Goal: Task Accomplishment & Management: Complete application form

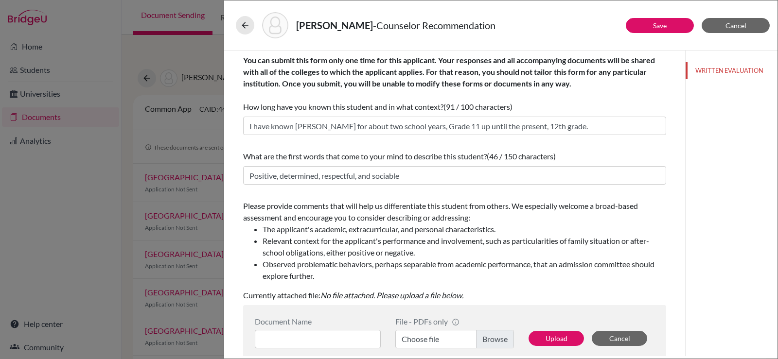
scroll to position [182, 0]
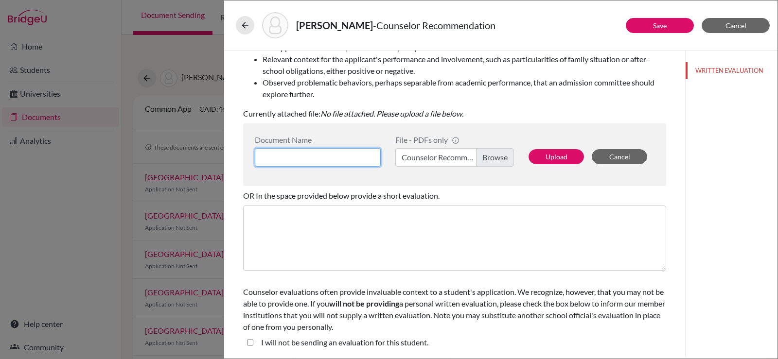
click at [273, 158] on input at bounding box center [318, 157] width 126 height 18
type input "Counselor Recommendation - Ryu, [PERSON_NAME] ([PERSON_NAME])"
click at [554, 160] on button "Upload" at bounding box center [556, 156] width 55 height 15
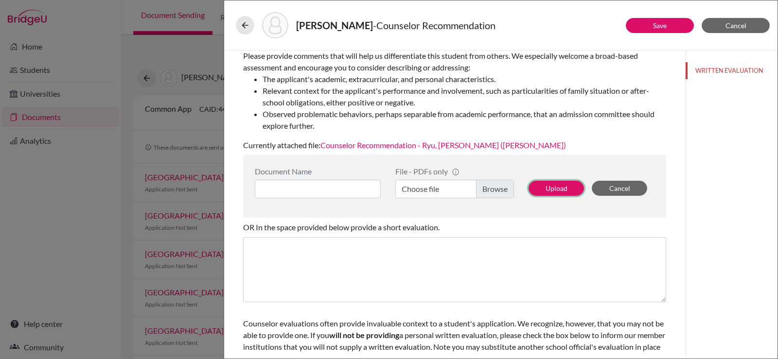
scroll to position [133, 0]
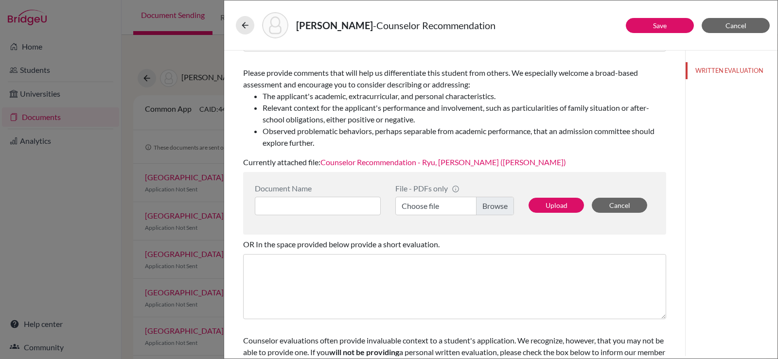
click at [452, 164] on link "Counselor Recommendation - Ryu, [PERSON_NAME] ([PERSON_NAME])" at bounding box center [443, 162] width 246 height 9
click at [643, 24] on button "Save" at bounding box center [660, 25] width 68 height 15
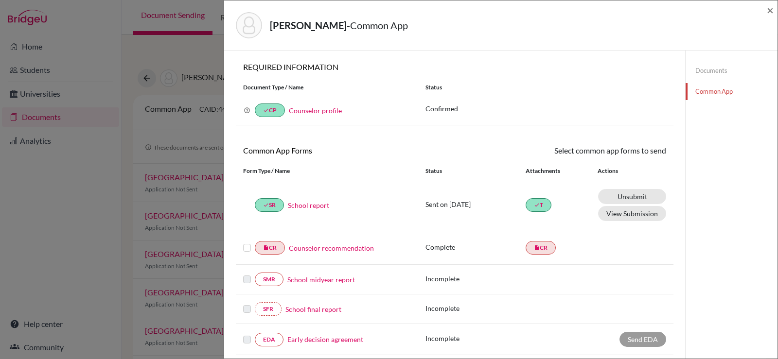
click at [307, 250] on link "Counselor recommendation" at bounding box center [331, 248] width 85 height 10
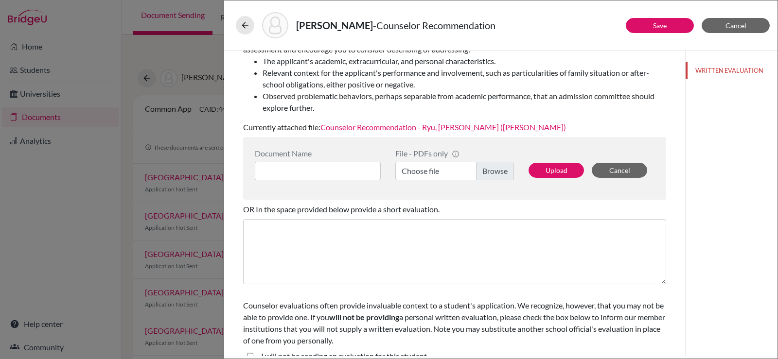
scroll to position [182, 0]
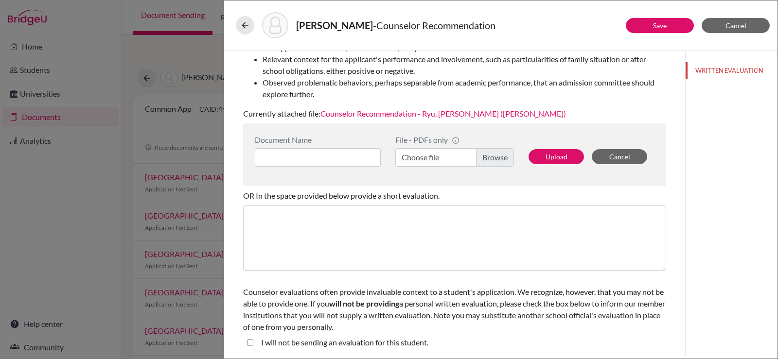
click at [404, 111] on link "Counselor Recommendation - Ryu, [PERSON_NAME] ([PERSON_NAME])" at bounding box center [443, 113] width 246 height 9
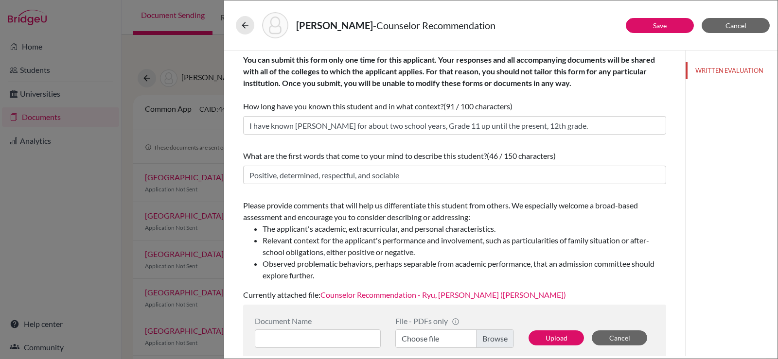
scroll to position [0, 0]
click at [650, 23] on button "Save" at bounding box center [660, 25] width 68 height 15
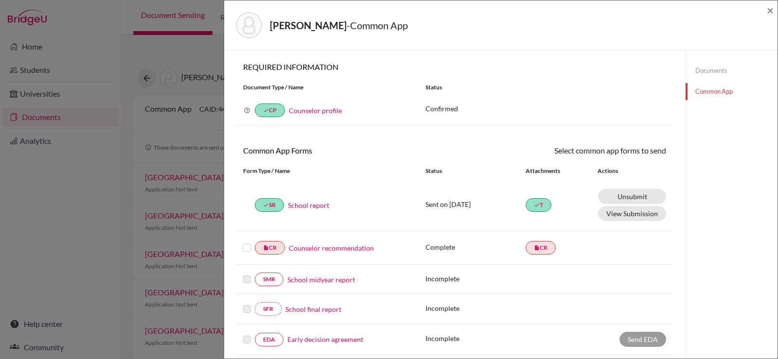
click at [247, 242] on label at bounding box center [247, 242] width 8 height 0
click at [0, 0] on input "checkbox" at bounding box center [0, 0] width 0 height 0
click at [637, 149] on link "Send" at bounding box center [646, 152] width 40 height 15
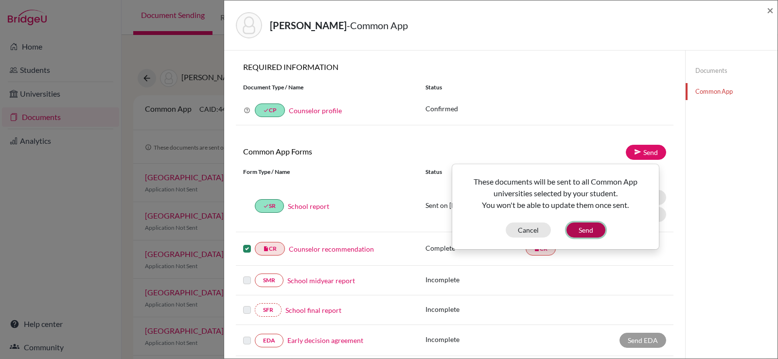
click at [581, 229] on button "Send" at bounding box center [586, 230] width 39 height 15
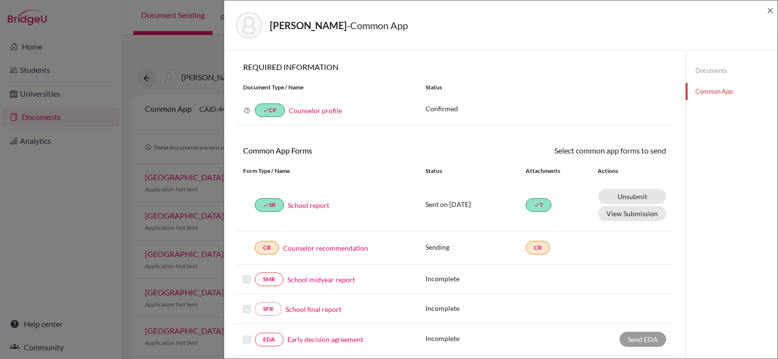
click at [248, 249] on div "CR Counselor recommendation" at bounding box center [327, 248] width 168 height 14
click at [272, 249] on link "CR" at bounding box center [267, 248] width 24 height 14
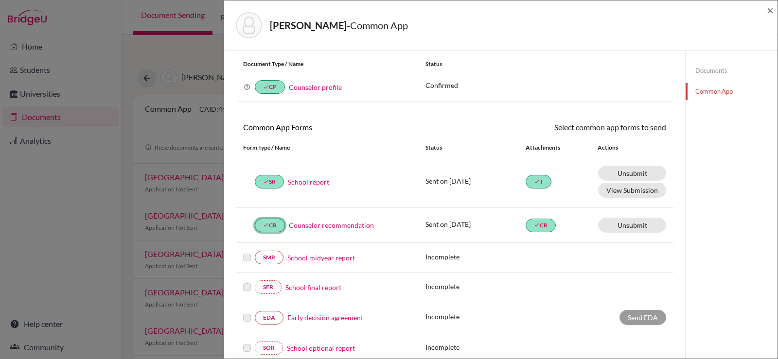
scroll to position [21, 0]
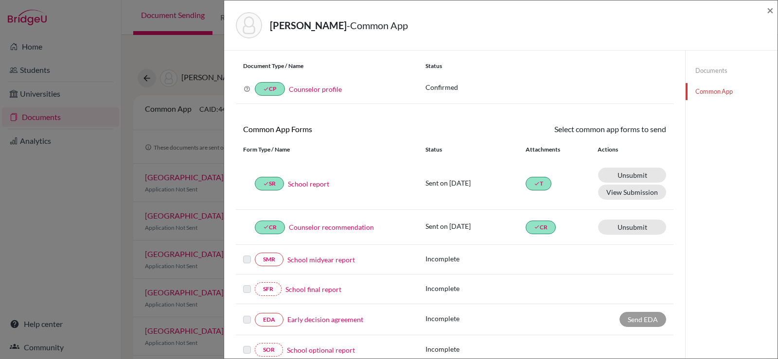
click at [247, 231] on div "done CR Counselor recommendation" at bounding box center [327, 228] width 168 height 14
click at [538, 230] on link "done CR" at bounding box center [541, 228] width 30 height 14
click at [535, 230] on icon "done" at bounding box center [537, 227] width 6 height 6
click at [331, 229] on link "Counselor recommendation" at bounding box center [331, 227] width 85 height 10
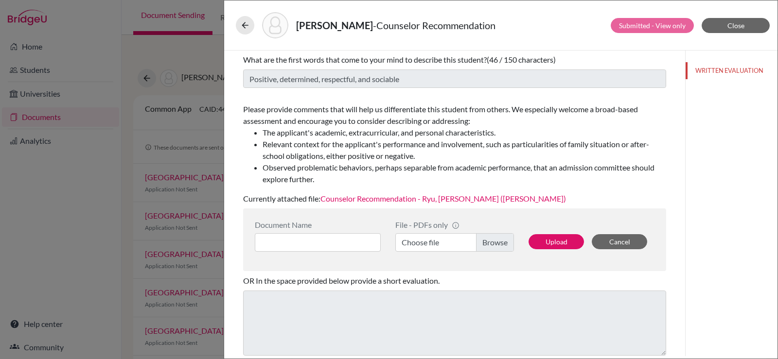
scroll to position [97, 0]
click at [392, 200] on link "Counselor Recommendation - Ryu, [PERSON_NAME] ([PERSON_NAME])" at bounding box center [443, 198] width 246 height 9
click at [742, 27] on span "Close" at bounding box center [736, 25] width 17 height 8
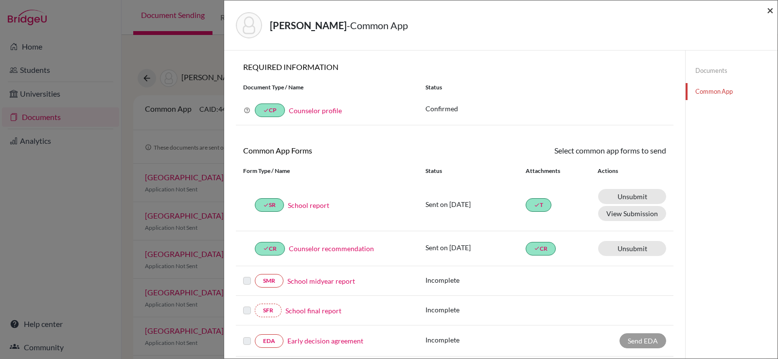
click at [767, 12] on span "×" at bounding box center [770, 10] width 7 height 14
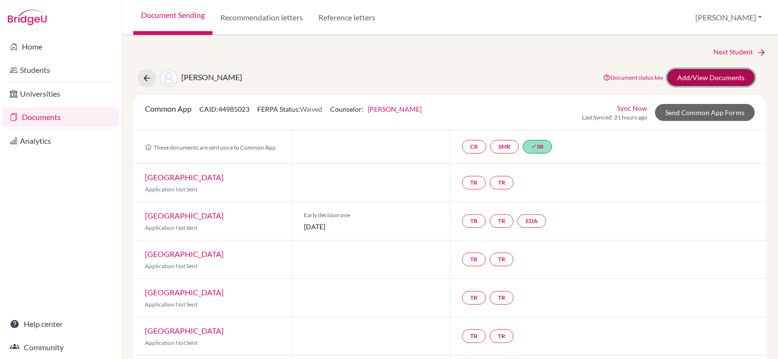
click at [703, 74] on link "Add/View Documents" at bounding box center [711, 77] width 88 height 17
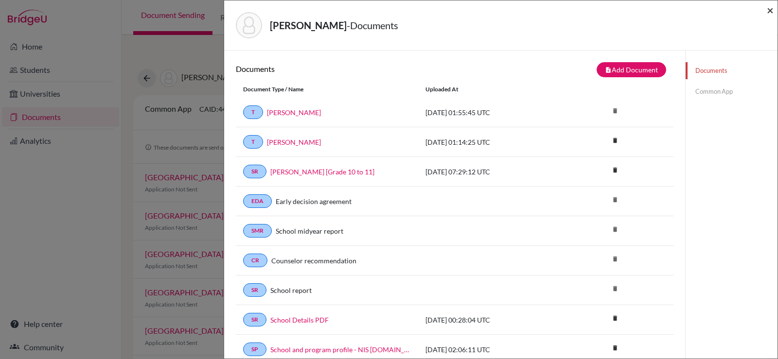
click at [770, 8] on span "×" at bounding box center [770, 10] width 7 height 14
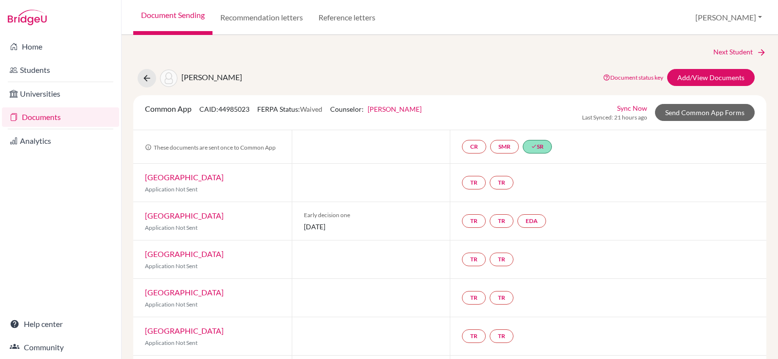
click at [52, 120] on link "Documents" at bounding box center [60, 116] width 117 height 19
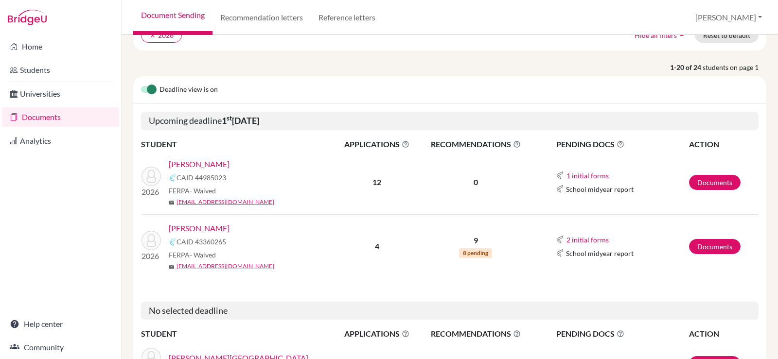
scroll to position [97, 0]
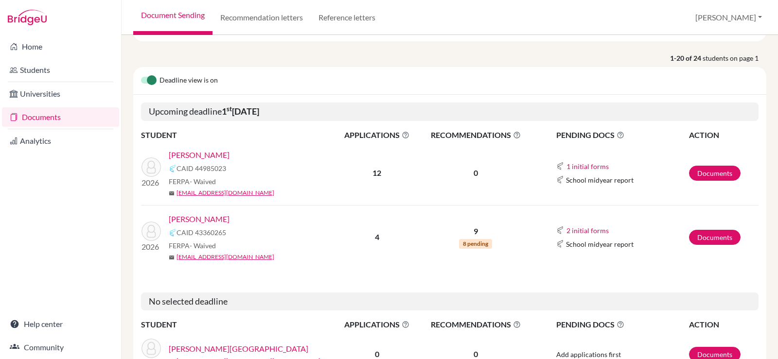
click at [469, 244] on span "8 pending" at bounding box center [475, 244] width 33 height 10
click at [184, 219] on link "Seo, Yejun" at bounding box center [199, 219] width 61 height 12
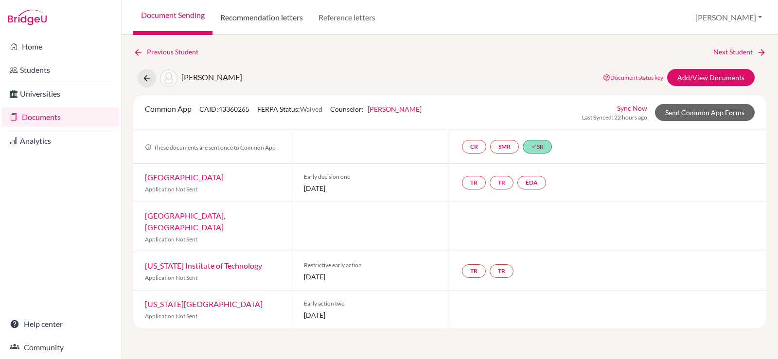
click at [250, 26] on link "Recommendation letters" at bounding box center [262, 17] width 98 height 35
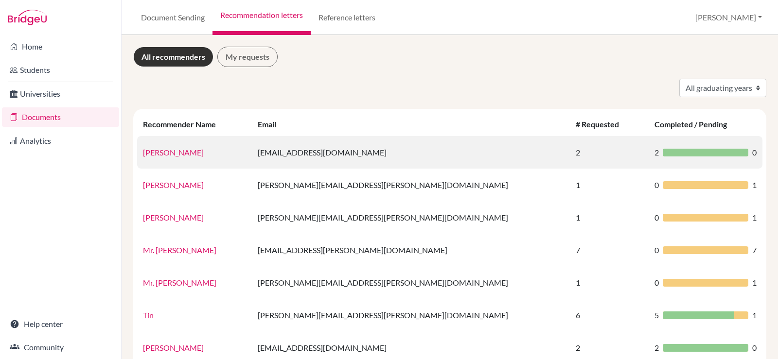
scroll to position [49, 0]
